Goal: Information Seeking & Learning: Learn about a topic

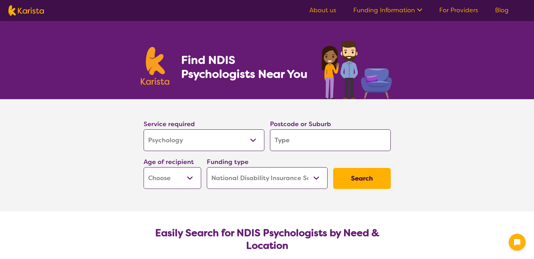
select select "Psychology"
select select "NDIS"
select select "Psychology"
select select "NDIS"
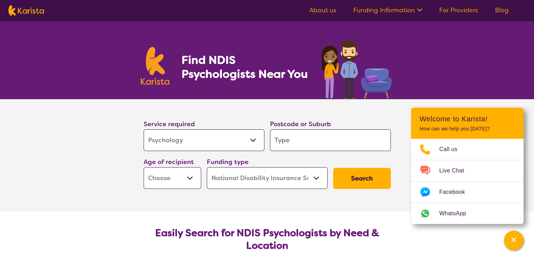
click at [144, 130] on select "Allied Health Assistant Assessment ([MEDICAL_DATA] or [MEDICAL_DATA]) Behaviour…" at bounding box center [204, 141] width 121 height 22
click at [294, 138] on input "search" at bounding box center [330, 141] width 121 height 22
type input "2293"
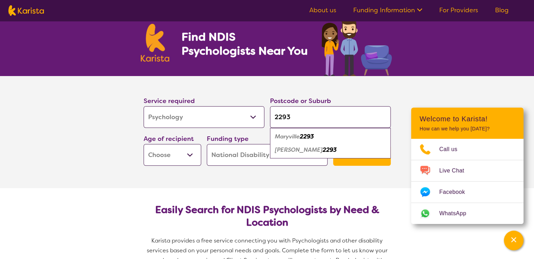
scroll to position [35, 0]
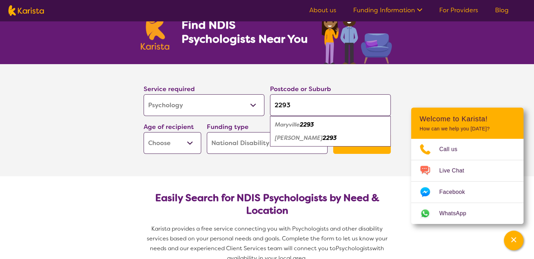
click at [173, 139] on select "Early Childhood - 0 to 9 Child - 10 to 11 Adolescent - 12 to 17 Adult - 18 to 6…" at bounding box center [173, 143] width 58 height 22
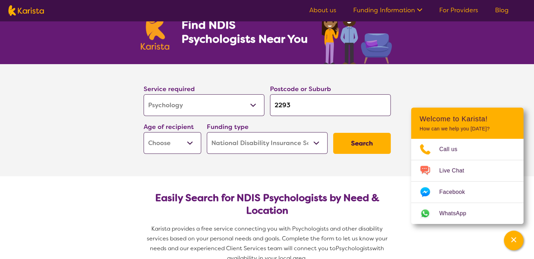
select select "AD"
click at [144, 132] on select "Early Childhood - 0 to 9 Child - 10 to 11 Adolescent - 12 to 17 Adult - 18 to 6…" at bounding box center [173, 143] width 58 height 22
select select "AD"
click at [354, 135] on button "Search" at bounding box center [362, 143] width 58 height 21
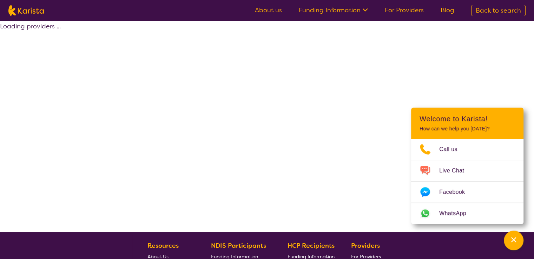
select select "by_score"
